Goal: Transaction & Acquisition: Purchase product/service

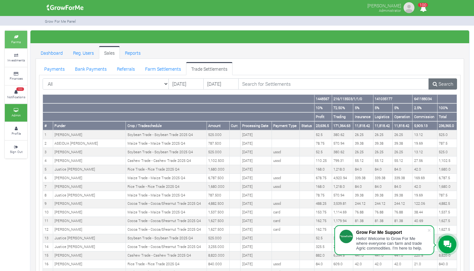
click at [14, 42] on small "Farms" at bounding box center [16, 42] width 10 height 4
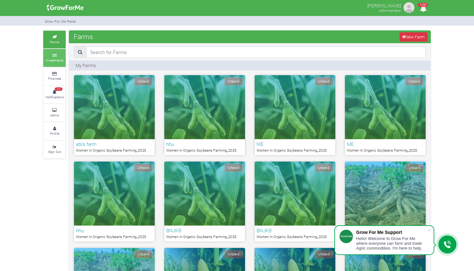
click at [55, 59] on small "Investments" at bounding box center [55, 60] width 18 height 4
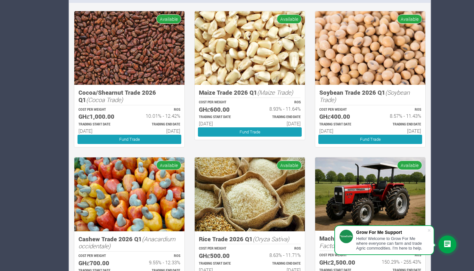
scroll to position [529, 0]
click at [150, 136] on link "Fund Trade" at bounding box center [130, 139] width 104 height 9
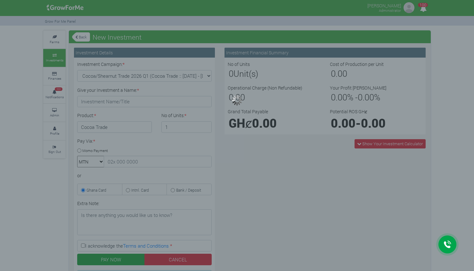
type input "1"
